Goal: Communication & Community: Answer question/provide support

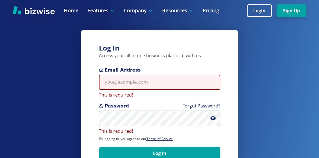
click at [163, 83] on input "Email Address" at bounding box center [160, 82] width 122 height 15
click at [162, 84] on input "Email Address" at bounding box center [160, 82] width 122 height 15
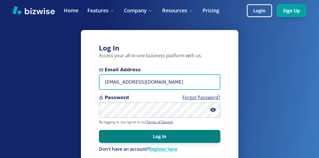
type input "Ericfp@phillipselectricid.com"
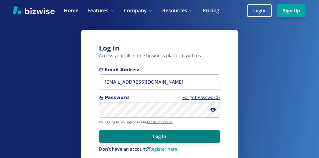
click at [150, 140] on button "Log In" at bounding box center [160, 136] width 122 height 13
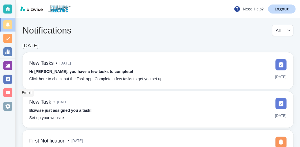
click at [6, 91] on div at bounding box center [7, 92] width 9 height 9
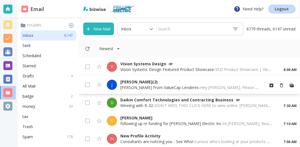
click at [134, 89] on p "[PERSON_NAME] From ValueCap Lenderes - Hey [PERSON_NAME], Please provide the Ju…" at bounding box center [189, 88] width 139 height 6
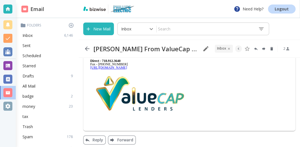
scroll to position [127, 0]
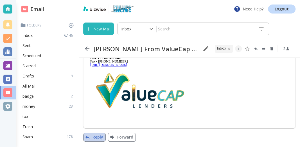
click at [94, 137] on button "Reply" at bounding box center [94, 137] width 23 height 9
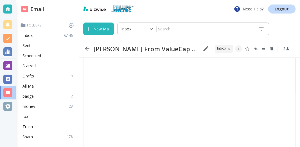
scroll to position [312, 0]
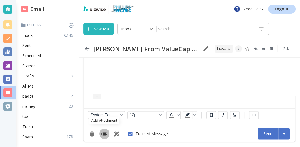
click at [106, 132] on icon "Add Attachment" at bounding box center [104, 133] width 7 height 7
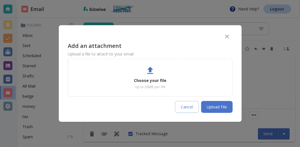
click at [145, 85] on p "Up to 20MB per file" at bounding box center [150, 86] width 31 height 5
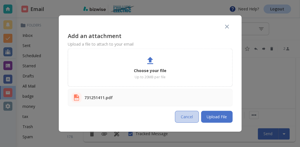
click at [183, 114] on button "Cancel" at bounding box center [187, 117] width 24 height 12
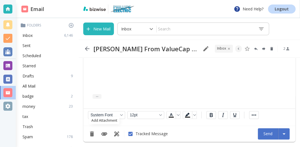
click at [105, 132] on icon "Add Attachment" at bounding box center [104, 133] width 7 height 7
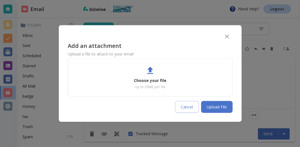
click at [155, 83] on p "Choose your file" at bounding box center [150, 81] width 33 height 6
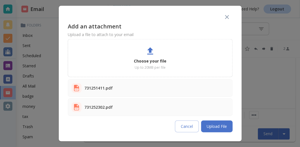
click at [216, 124] on button "Upload File" at bounding box center [217, 126] width 32 height 12
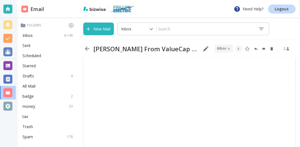
scroll to position [337, 0]
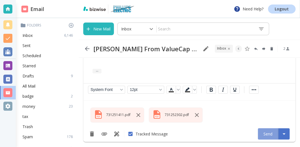
click at [266, 134] on button "Send" at bounding box center [268, 133] width 21 height 11
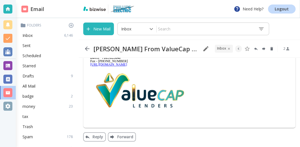
scroll to position [127, 0]
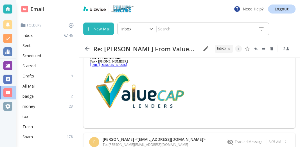
click at [87, 50] on icon "button" at bounding box center [87, 48] width 5 height 5
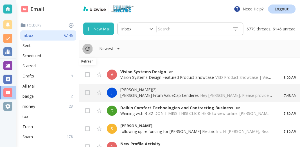
click at [86, 48] on icon "Refresh" at bounding box center [87, 49] width 6 height 6
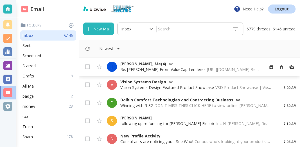
click at [136, 68] on p "Re: [PERSON_NAME] From ValueCap Lenderes - [URL][DOMAIN_NAME] Best Regards, [PE…" at bounding box center [189, 70] width 139 height 6
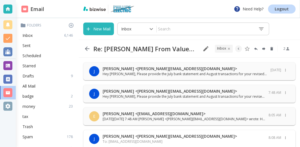
scroll to position [30, 0]
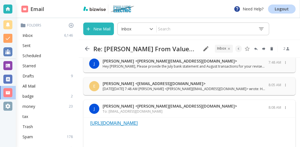
click at [138, 107] on p "[PERSON_NAME] <[PERSON_NAME][EMAIL_ADDRESS][DOMAIN_NAME]>" at bounding box center [170, 106] width 135 height 6
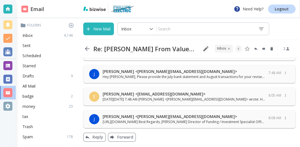
click at [128, 120] on p "[URL][DOMAIN_NAME] Best Regards, [PERSON_NAME] Director of Funding / Investment…" at bounding box center [184, 121] width 163 height 5
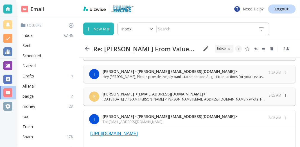
click at [127, 136] on link "[URL][DOMAIN_NAME]" at bounding box center [114, 133] width 48 height 5
click at [140, 70] on p "[PERSON_NAME] <[PERSON_NAME][EMAIL_ADDRESS][DOMAIN_NAME]>" at bounding box center [184, 72] width 163 height 6
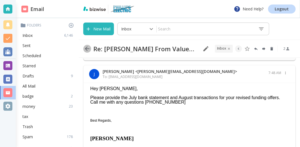
click at [88, 48] on icon "button" at bounding box center [87, 48] width 7 height 7
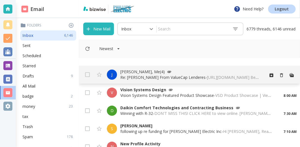
click at [136, 75] on p "Re: [PERSON_NAME] From ValueCap Lenderes - [URL][DOMAIN_NAME] Best Regards, [PE…" at bounding box center [189, 78] width 139 height 6
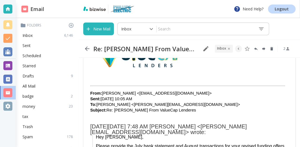
scroll to position [373, 0]
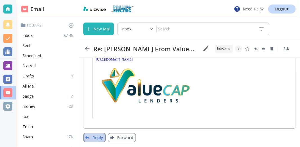
click at [99, 137] on button "Reply" at bounding box center [94, 137] width 23 height 9
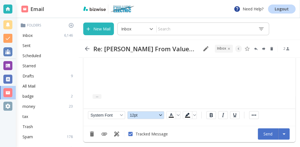
scroll to position [557, 0]
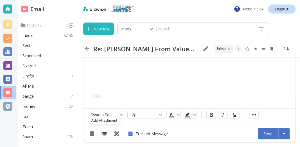
click at [101, 134] on button "Add Attachment" at bounding box center [104, 134] width 10 height 10
click at [104, 133] on icon "Add Attachment" at bounding box center [105, 133] width 6 height 3
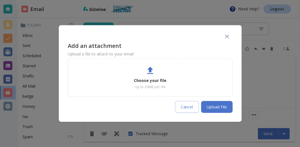
click at [148, 81] on p "Choose your file" at bounding box center [150, 81] width 33 height 6
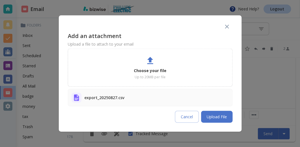
click at [217, 118] on button "Upload File" at bounding box center [217, 117] width 32 height 12
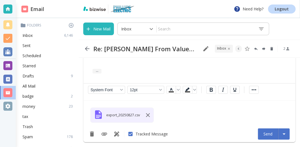
click at [267, 135] on button "Send" at bounding box center [268, 133] width 21 height 11
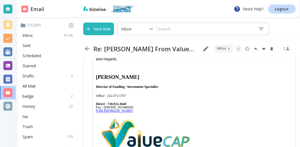
scroll to position [403, 0]
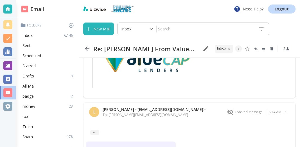
click at [228, 6] on div "Need Help? Logout" at bounding box center [189, 9] width 221 height 18
